Goal: Task Accomplishment & Management: Manage account settings

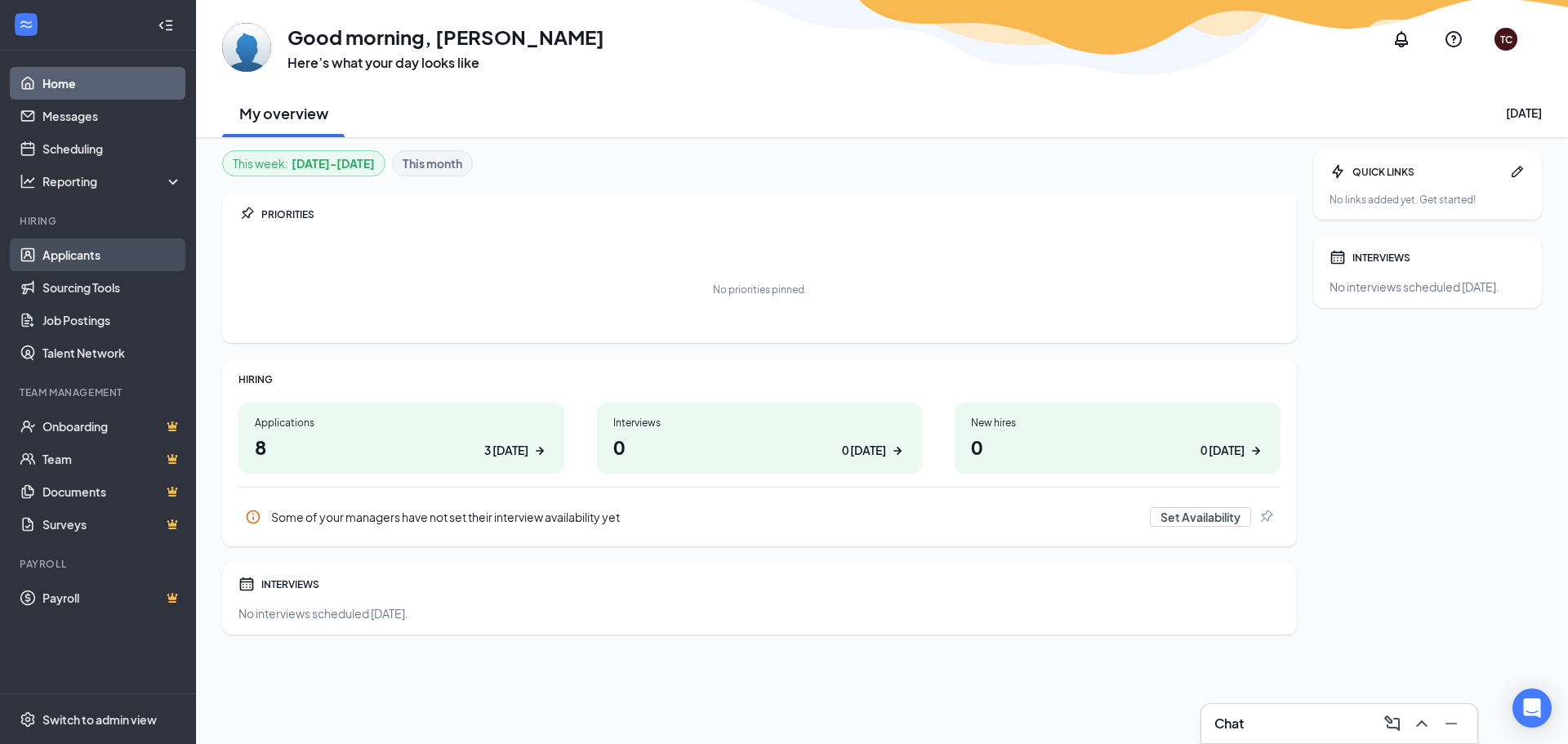
click at [51, 244] on link "Applicants" at bounding box center [112, 254] width 140 height 33
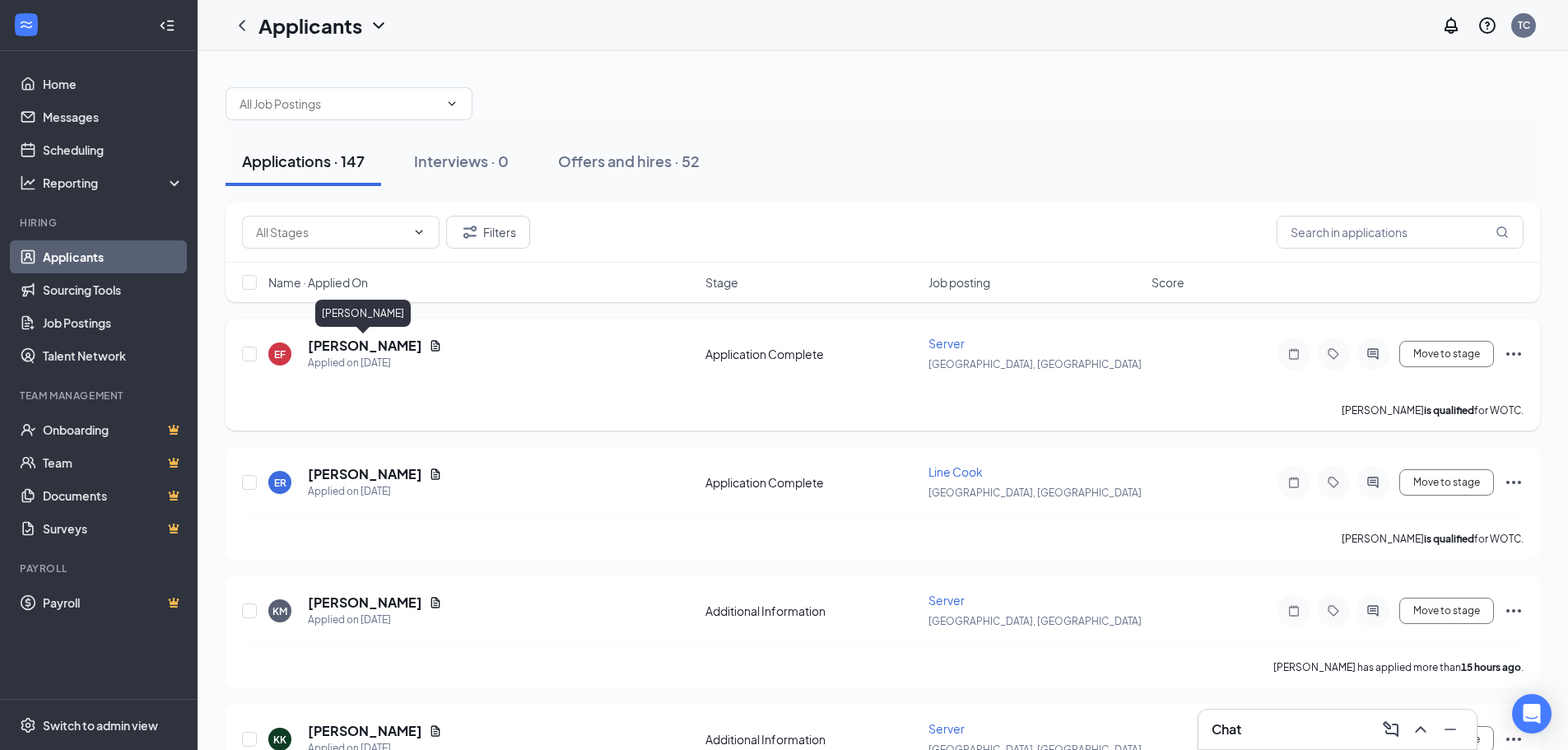
click at [383, 343] on h5 "[PERSON_NAME]" at bounding box center [365, 346] width 115 height 18
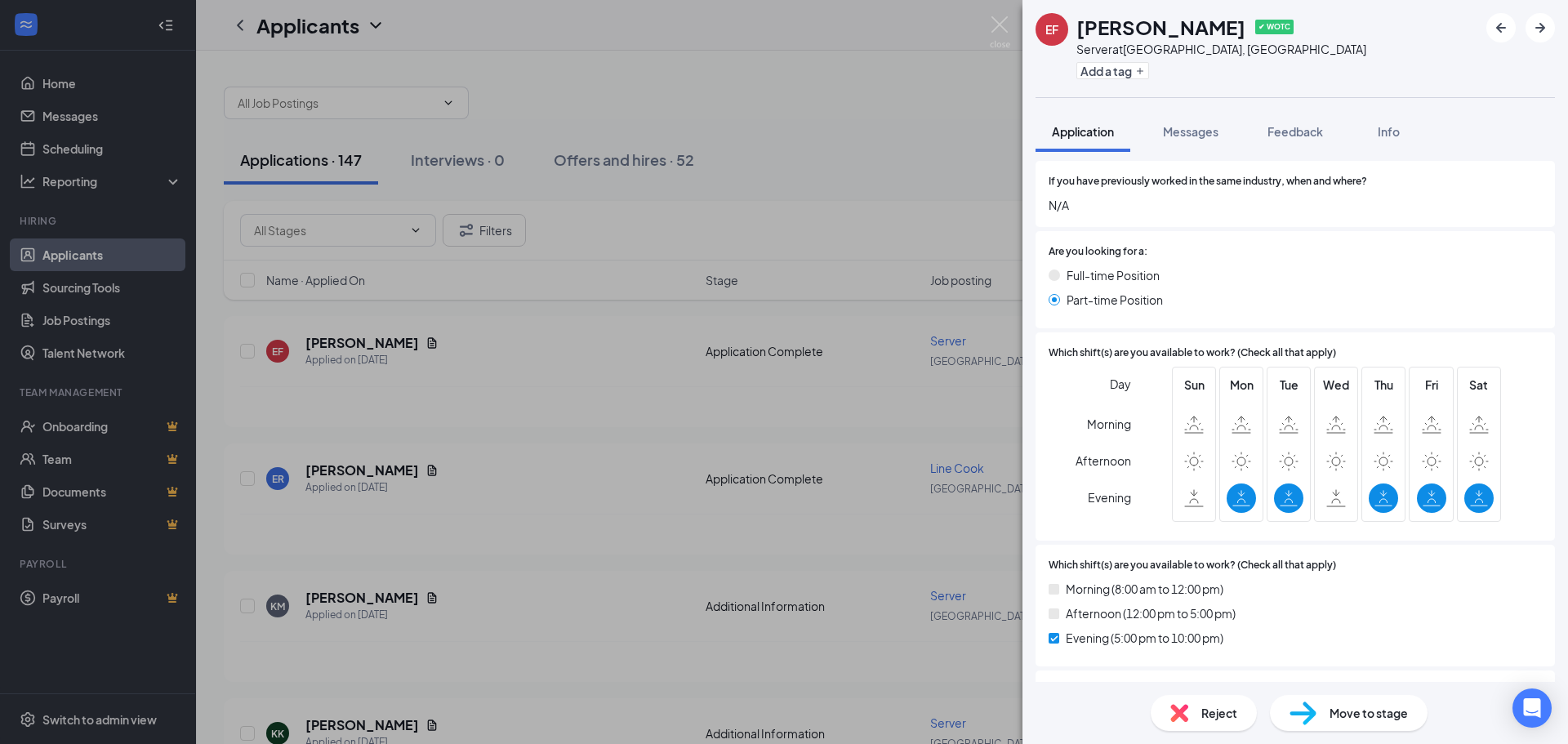
scroll to position [981, 0]
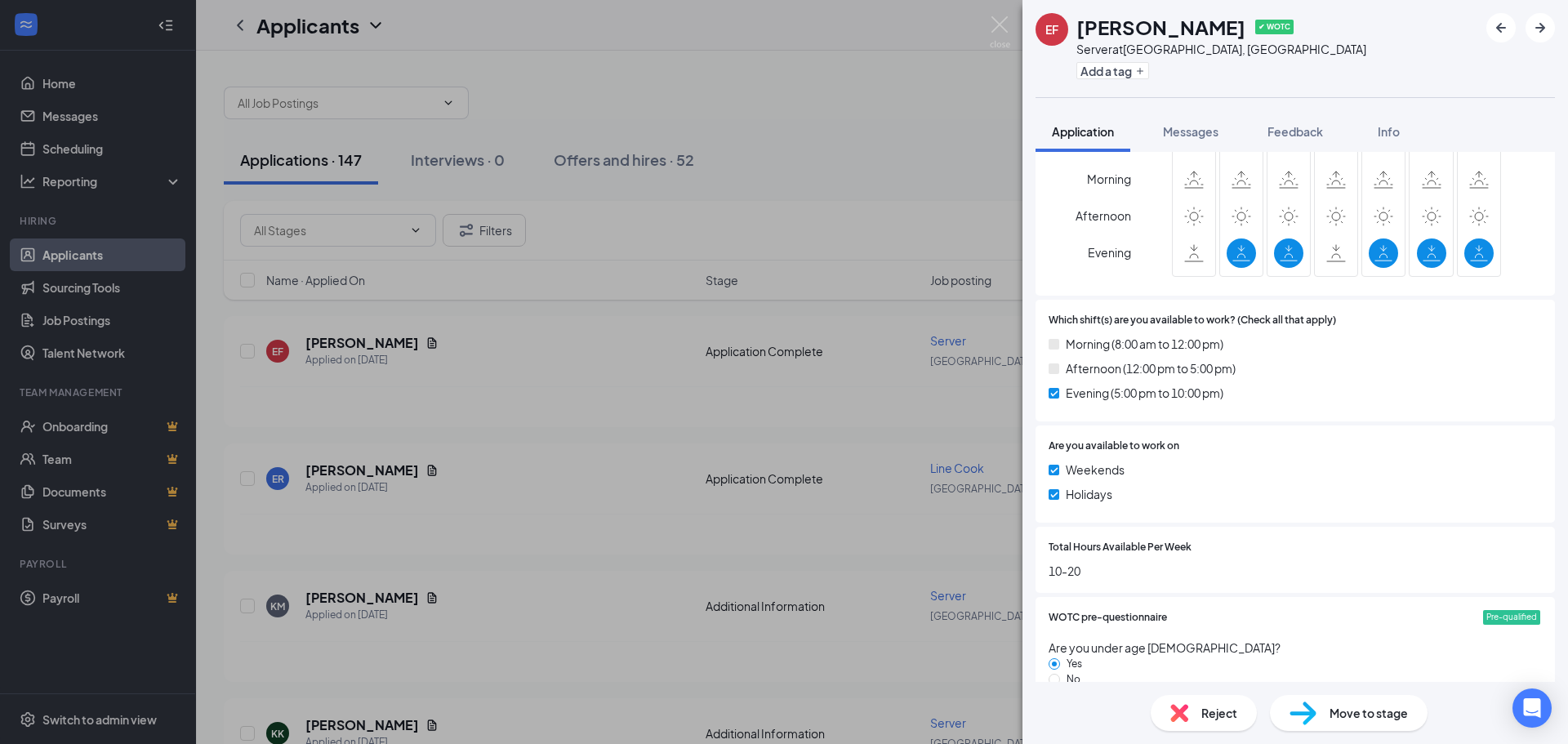
click at [660, 458] on div "EF [PERSON_NAME] ✔ WOTC Server at [GEOGRAPHIC_DATA], [GEOGRAPHIC_DATA] Add a ta…" at bounding box center [784, 372] width 1568 height 744
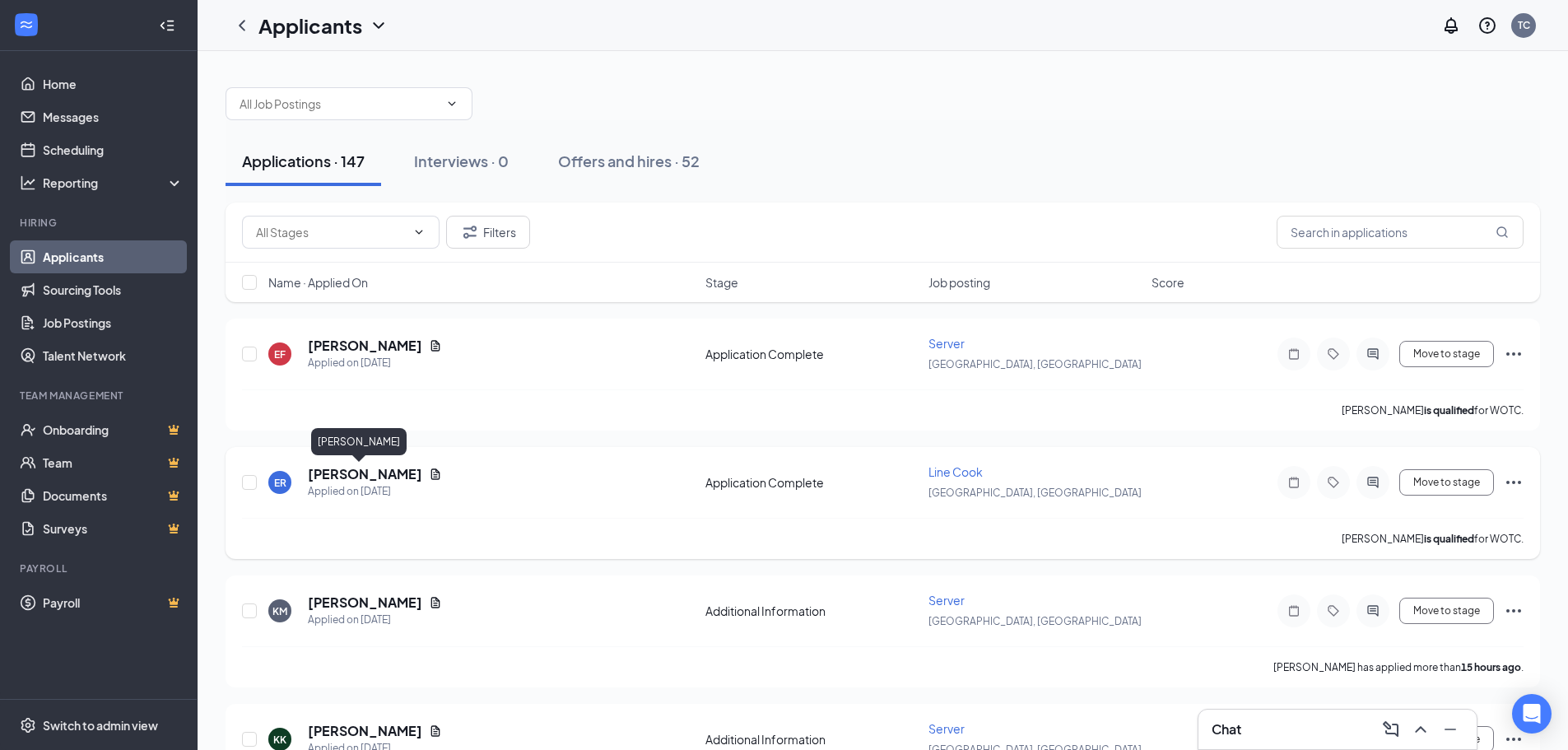
click at [361, 474] on h5 "[PERSON_NAME]" at bounding box center [365, 474] width 115 height 18
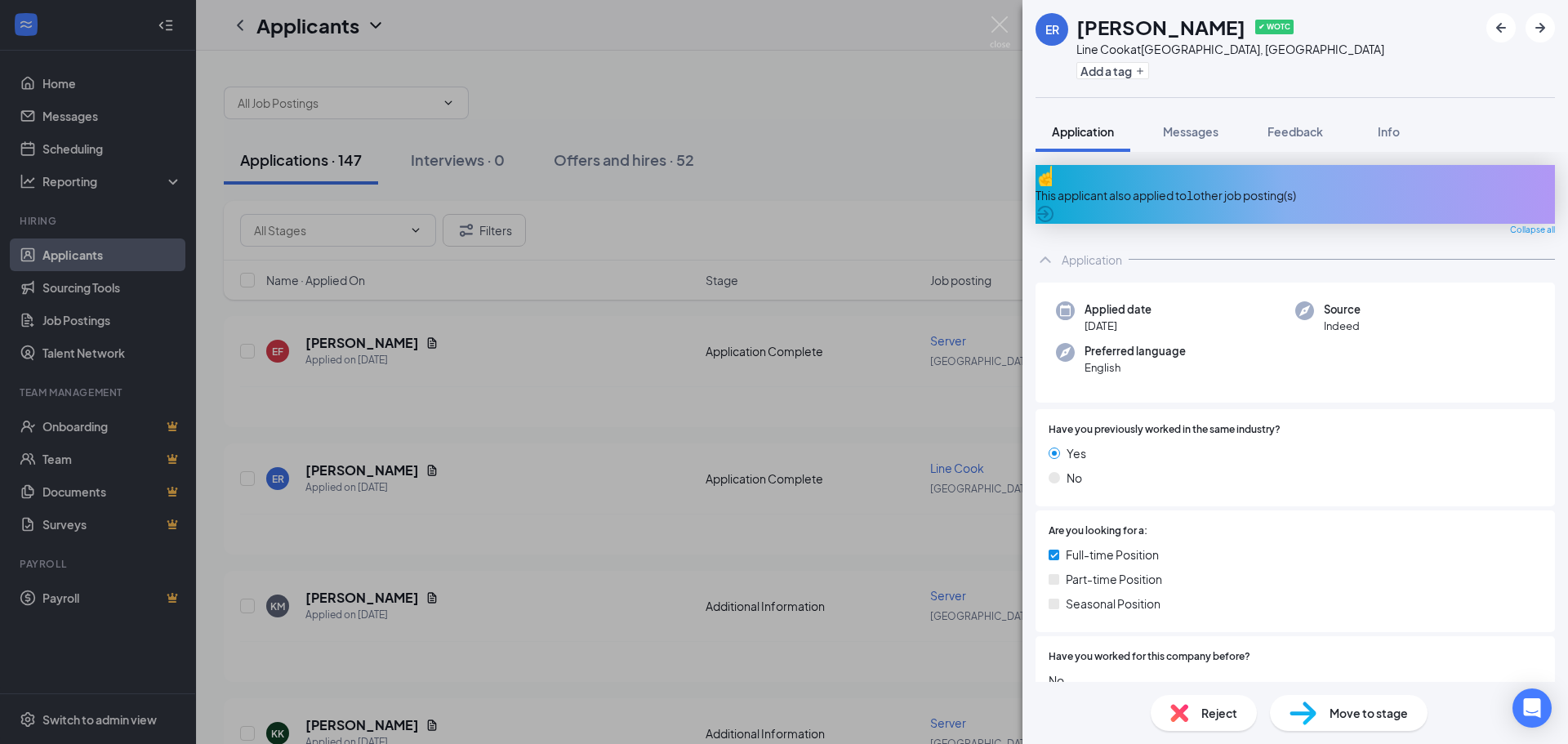
click at [624, 433] on div "ER [PERSON_NAME] ✔ WOTC Line Cook at [GEOGRAPHIC_DATA], [GEOGRAPHIC_DATA] Add a…" at bounding box center [784, 372] width 1568 height 744
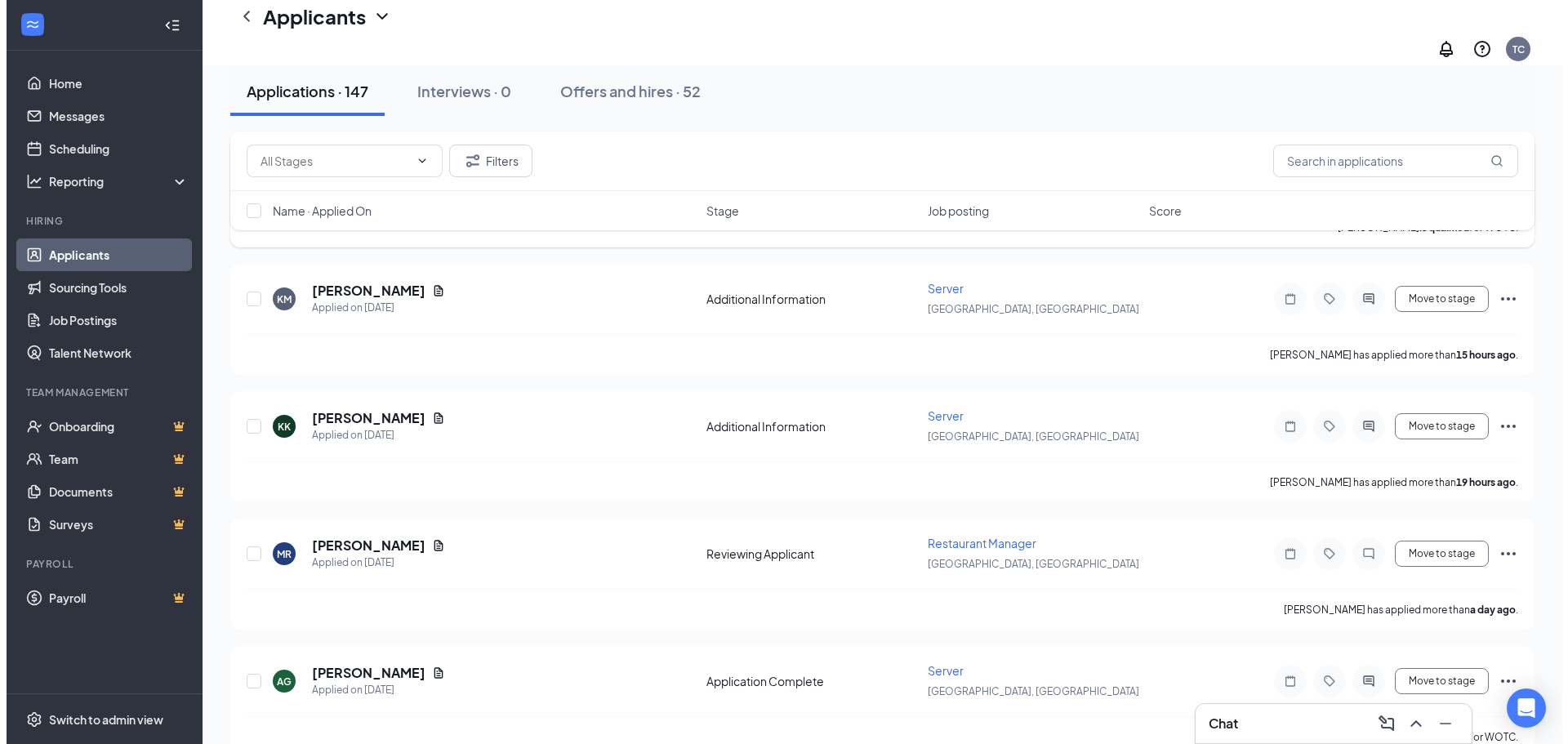
scroll to position [327, 0]
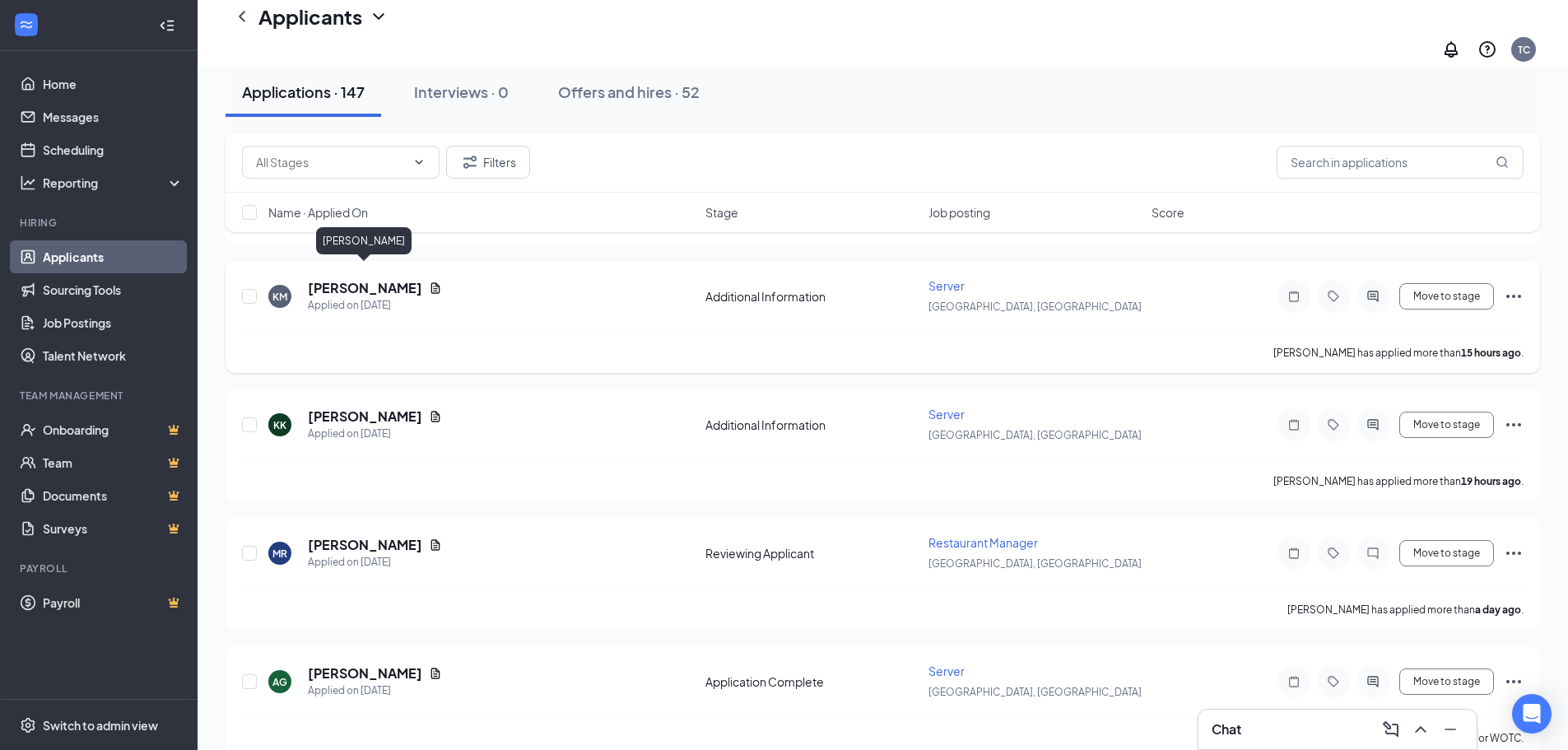
click at [359, 279] on h5 "[PERSON_NAME]" at bounding box center [365, 288] width 115 height 18
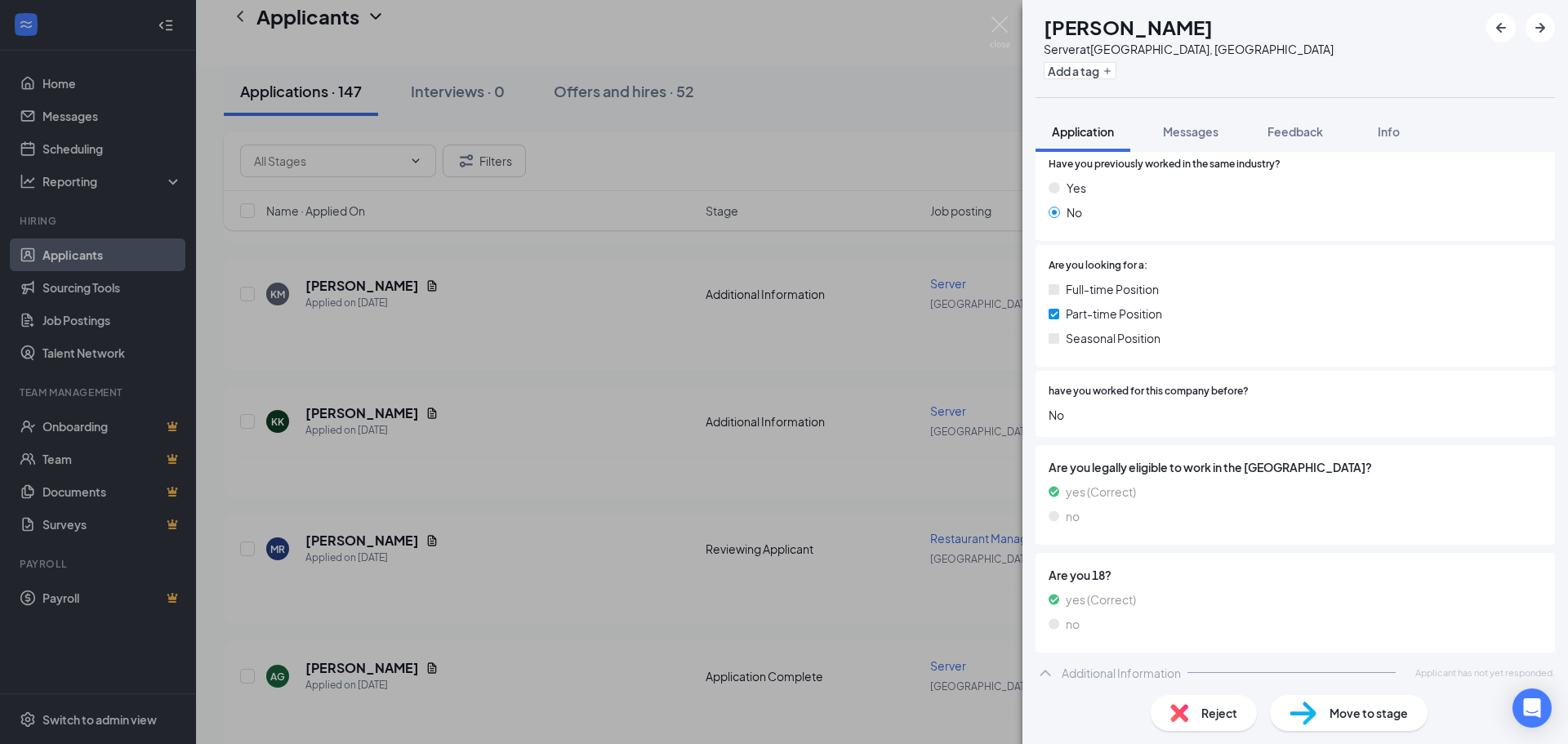
scroll to position [214, 0]
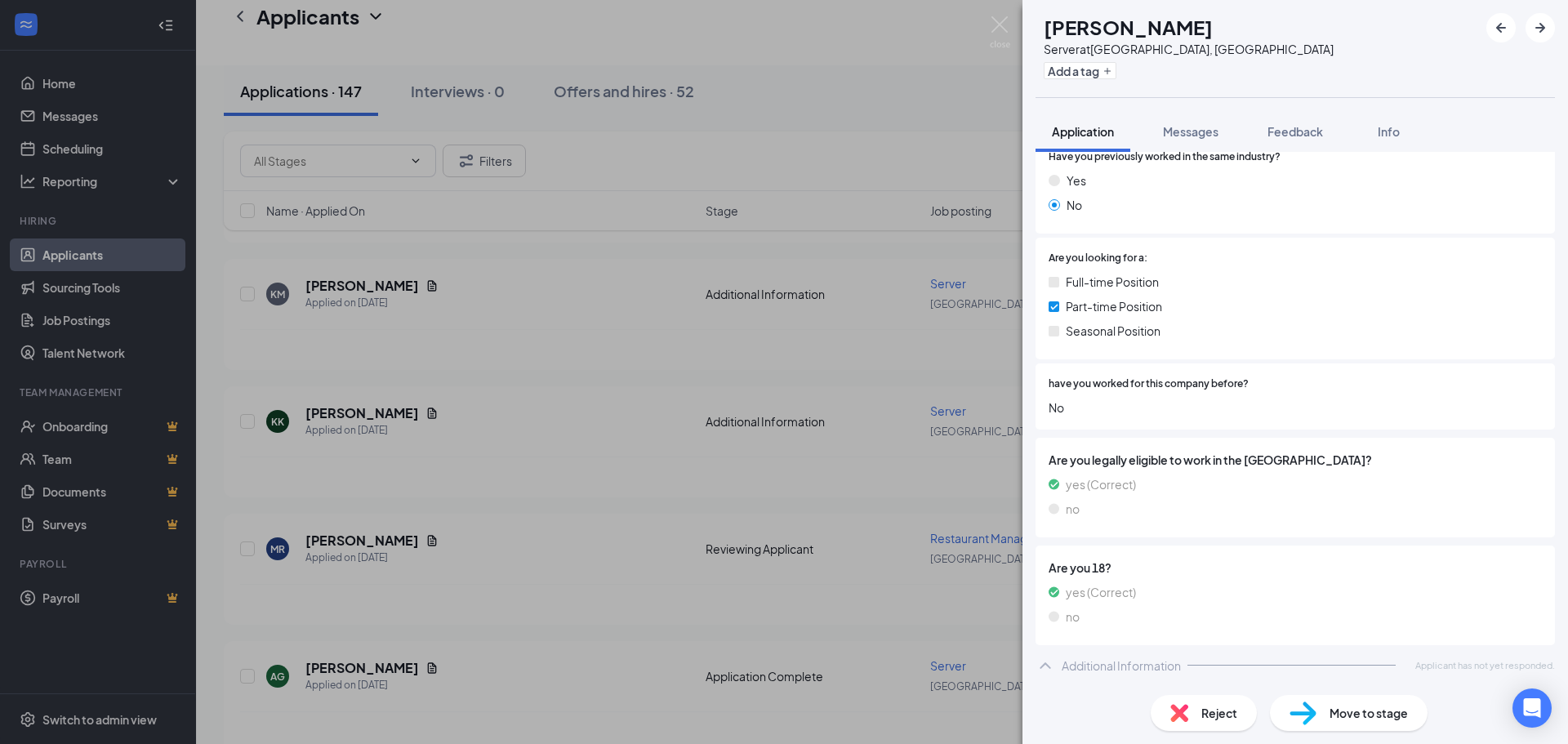
click at [639, 470] on div "KM [PERSON_NAME] Server at [GEOGRAPHIC_DATA], [GEOGRAPHIC_DATA] Add a tag Appli…" at bounding box center [784, 372] width 1568 height 744
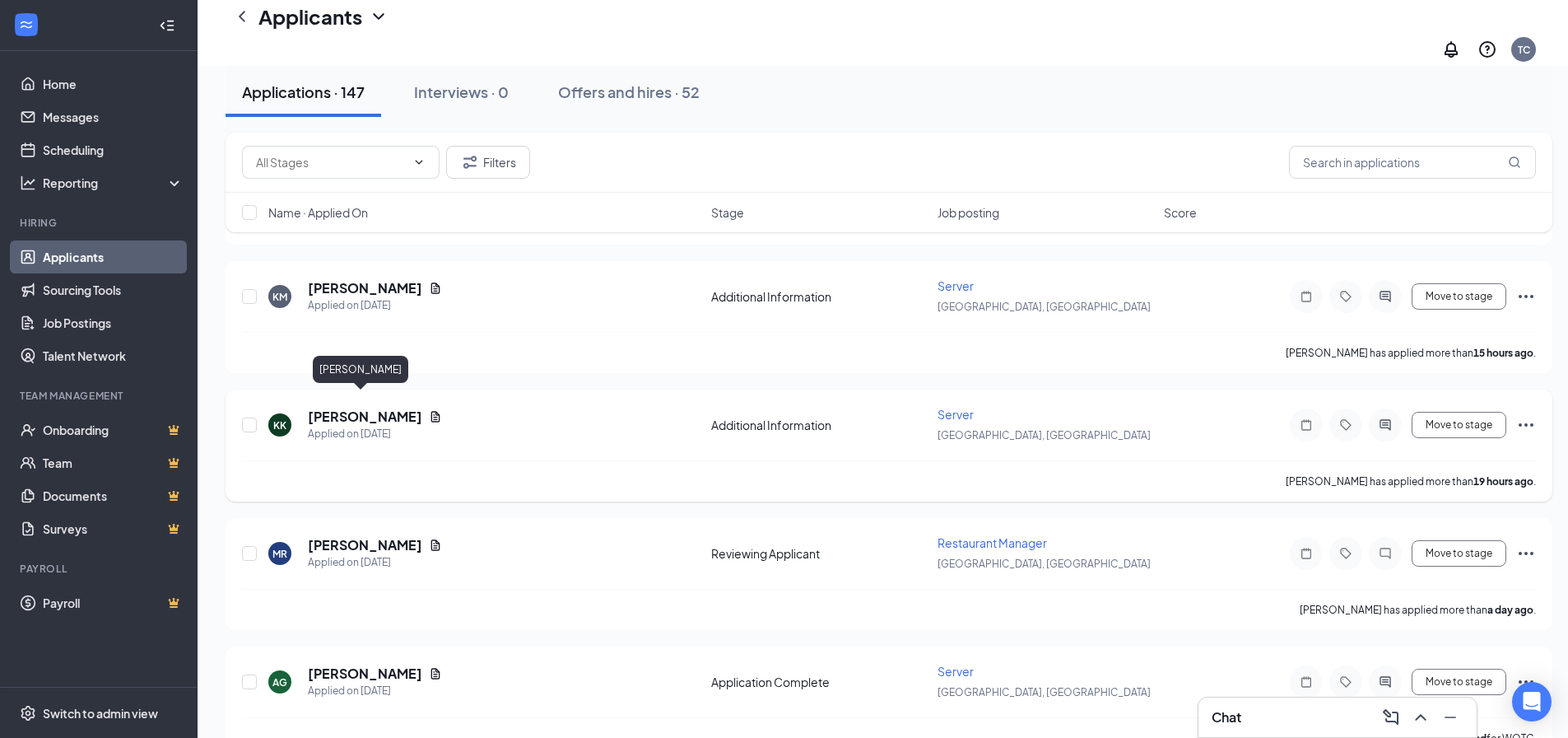
click at [351, 408] on h5 "[PERSON_NAME]" at bounding box center [365, 416] width 115 height 18
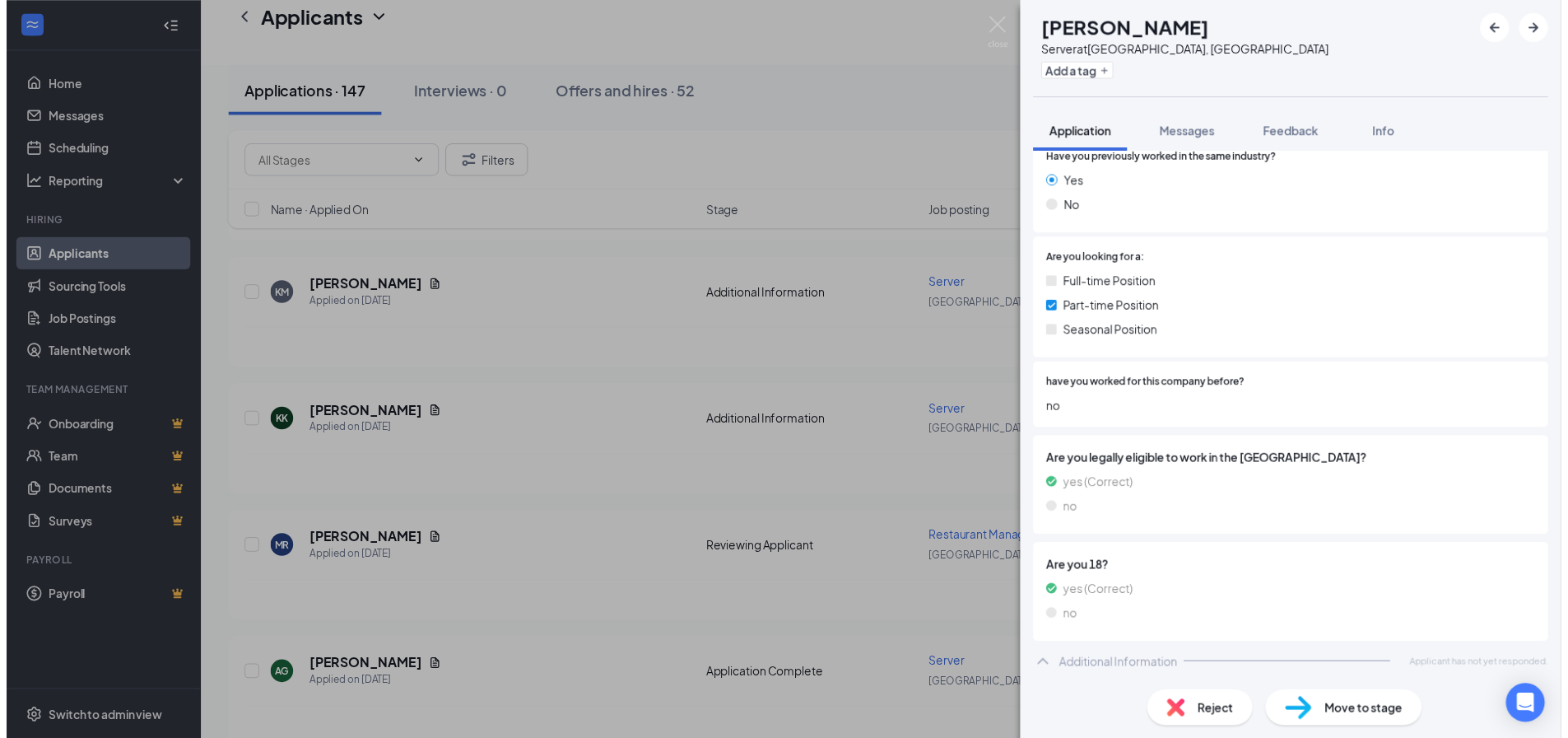
scroll to position [216, 0]
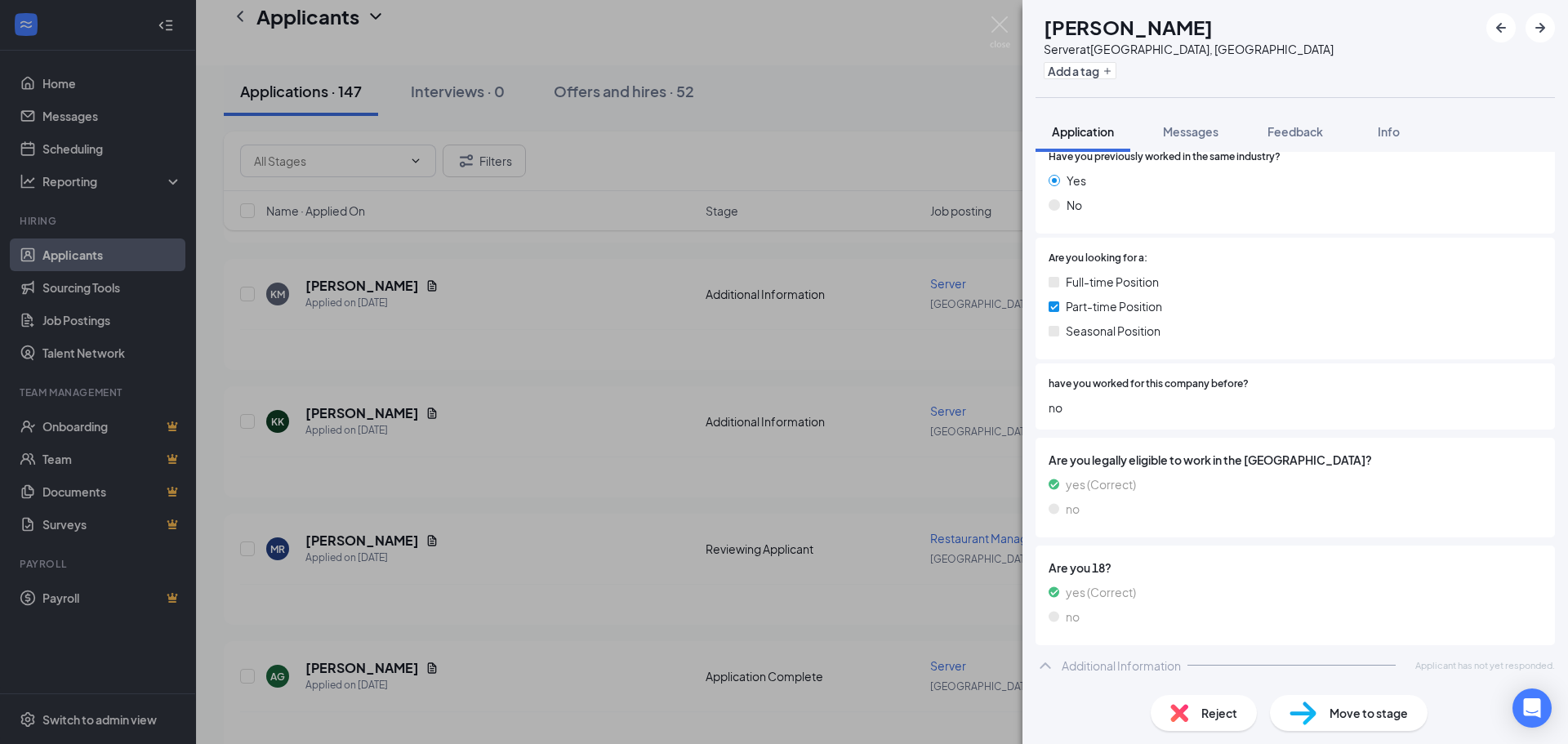
click at [771, 504] on div "KK [PERSON_NAME] at [GEOGRAPHIC_DATA], [GEOGRAPHIC_DATA] Add a tag Application …" at bounding box center [784, 372] width 1568 height 744
